Goal: Register for event/course

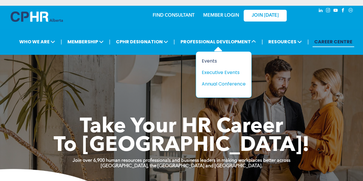
click at [212, 62] on div "Events" at bounding box center [222, 60] width 40 height 7
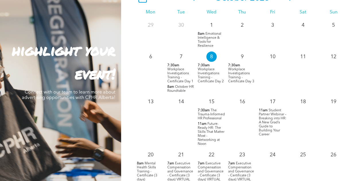
scroll to position [539, 0]
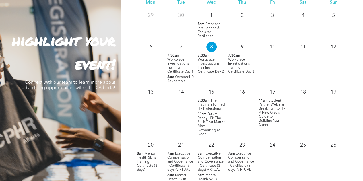
click at [212, 106] on span "The Trauma-Informed HR Professional" at bounding box center [211, 104] width 27 height 11
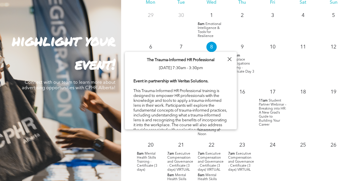
click at [231, 58] on div at bounding box center [230, 59] width 8 height 8
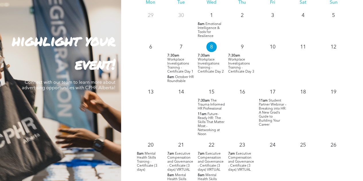
click at [214, 108] on span "The Trauma-Informed HR Professional" at bounding box center [211, 104] width 27 height 11
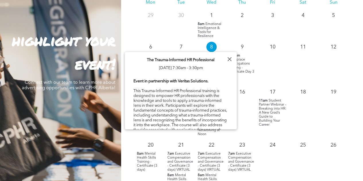
click at [230, 63] on div at bounding box center [230, 59] width 8 height 8
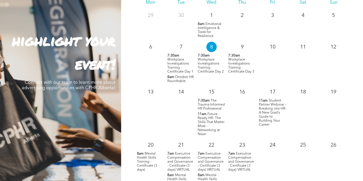
click at [206, 106] on span "The Trauma-Informed HR Professional" at bounding box center [211, 104] width 27 height 11
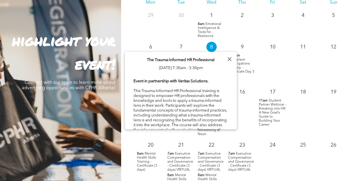
click at [231, 57] on div at bounding box center [230, 59] width 8 height 8
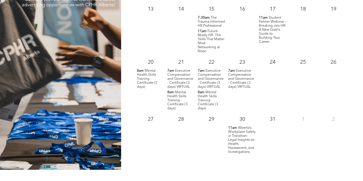
scroll to position [620, 0]
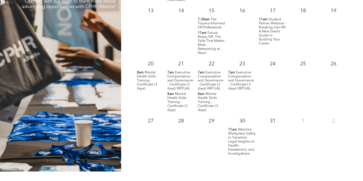
click at [208, 27] on span "The Trauma-Informed HR Professional" at bounding box center [211, 23] width 27 height 11
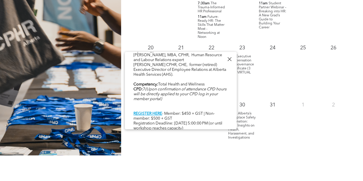
scroll to position [637, 0]
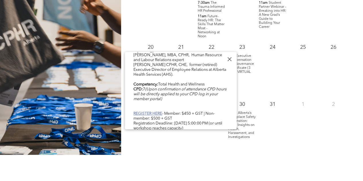
click at [154, 112] on link "REGISTER HERE" at bounding box center [148, 114] width 29 height 4
drag, startPoint x: 157, startPoint y: 109, endPoint x: 175, endPoint y: 98, distance: 21.6
drag, startPoint x: 157, startPoint y: 107, endPoint x: 154, endPoint y: 112, distance: 5.4
drag, startPoint x: 154, startPoint y: 112, endPoint x: 149, endPoint y: 110, distance: 5.4
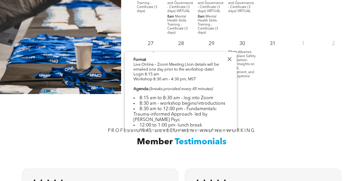
scroll to position [139, 0]
drag, startPoint x: 198, startPoint y: 81, endPoint x: 153, endPoint y: 81, distance: 45.1
click at [153, 81] on div "Event in partnership with Veritas Solutions. Format Live Online – Zoom Meeting …" at bounding box center [181, 95] width 95 height 312
copy div "8:30 am – 4:30 pm, MST"
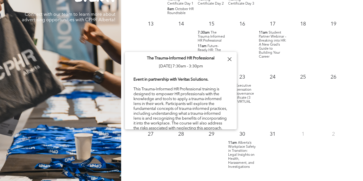
scroll to position [0, 0]
